Goal: Transaction & Acquisition: Obtain resource

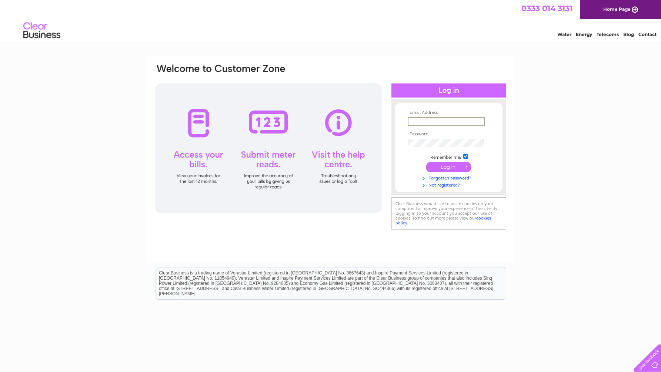
type input "accounts@polypak.co.uk"
click at [453, 167] on input "submit" at bounding box center [449, 167] width 46 height 10
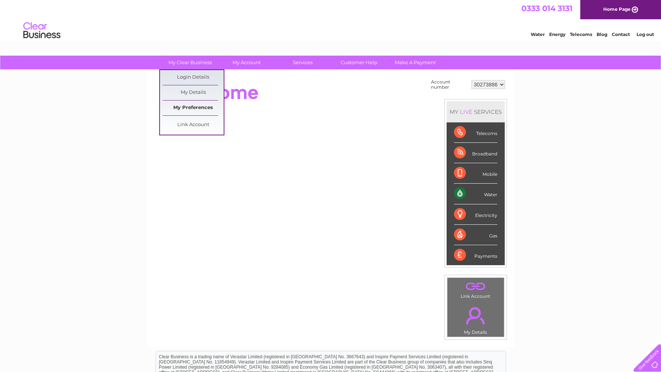
click at [203, 104] on link "My Preferences" at bounding box center [193, 107] width 61 height 15
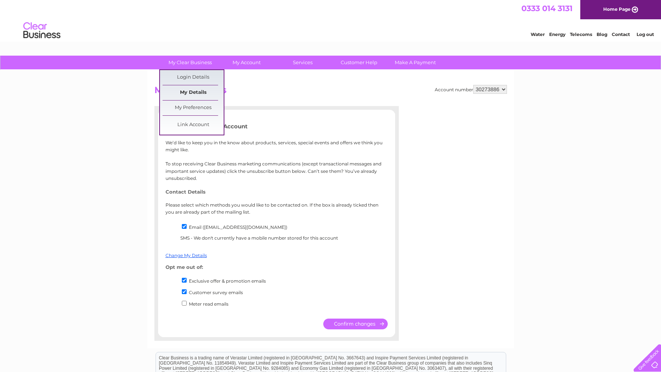
click at [204, 92] on link "My Details" at bounding box center [193, 92] width 61 height 15
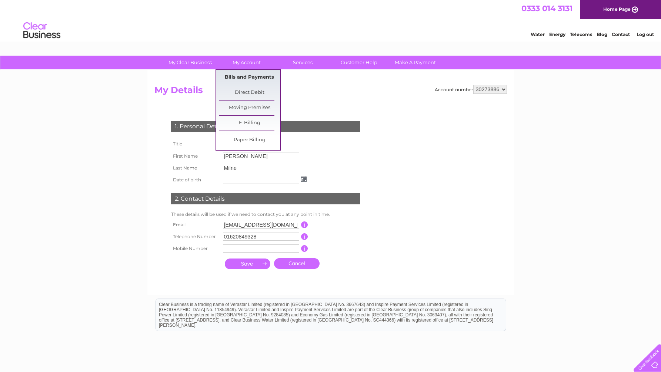
click at [248, 77] on link "Bills and Payments" at bounding box center [249, 77] width 61 height 15
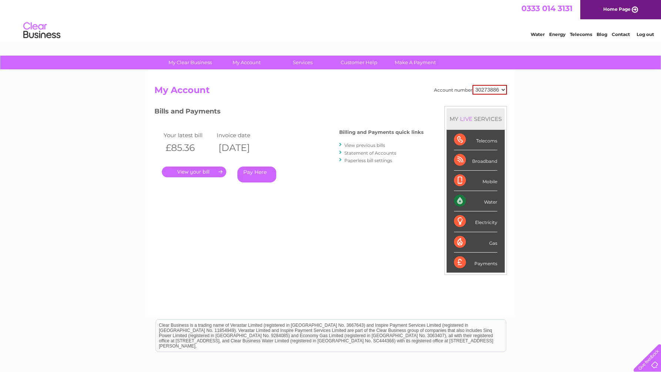
click at [190, 169] on link "." at bounding box center [194, 171] width 64 height 11
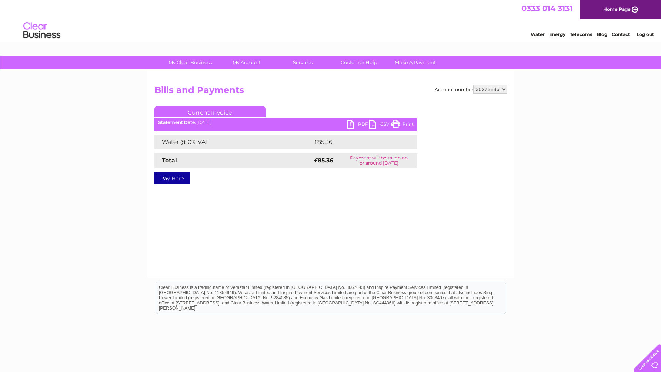
click at [359, 123] on link "PDF" at bounding box center [358, 125] width 22 height 11
